Goal: Find specific page/section: Find specific page/section

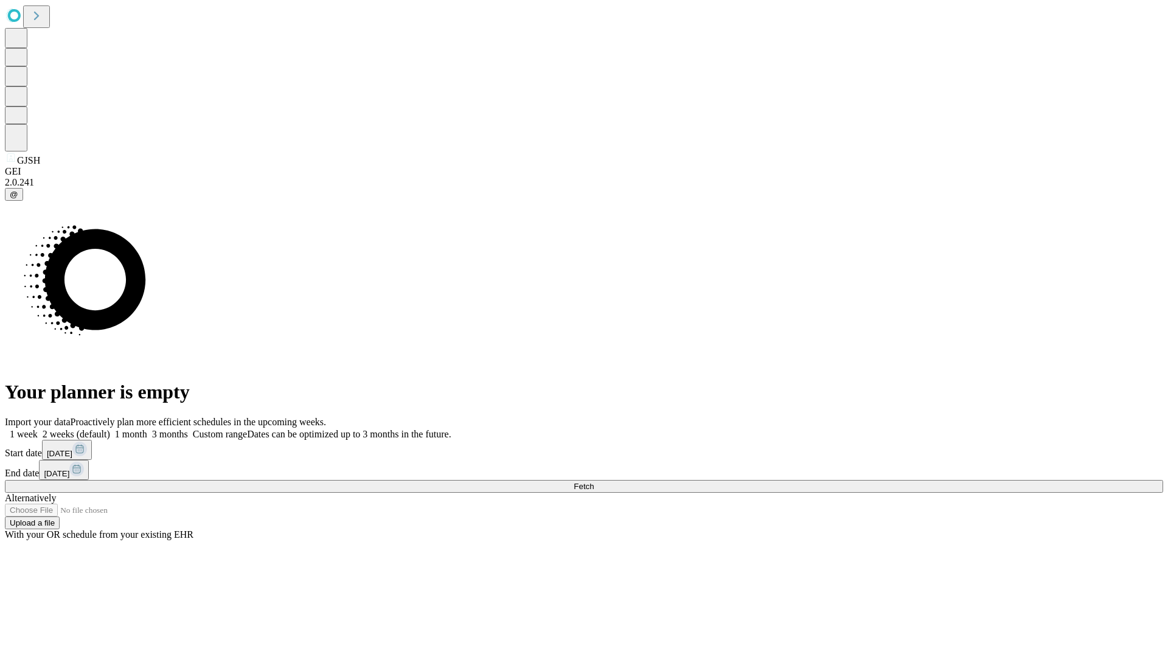
click at [594, 482] on span "Fetch" at bounding box center [584, 486] width 20 height 9
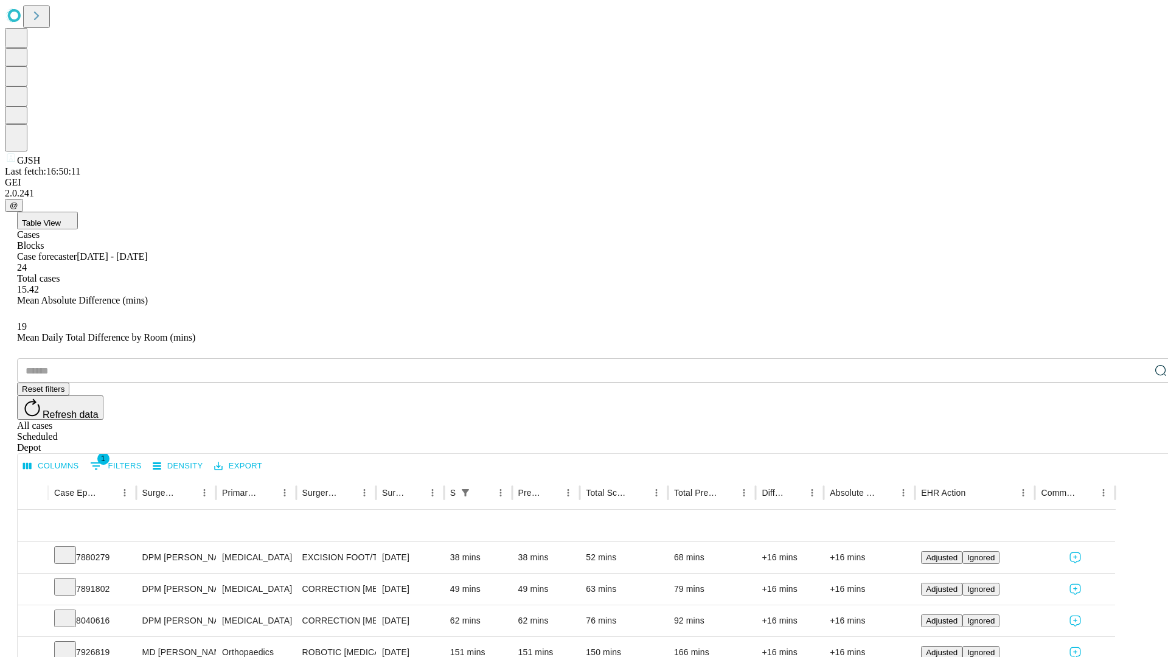
scroll to position [40, 0]
click at [71, 548] on icon at bounding box center [65, 554] width 12 height 12
